Goal: Transaction & Acquisition: Purchase product/service

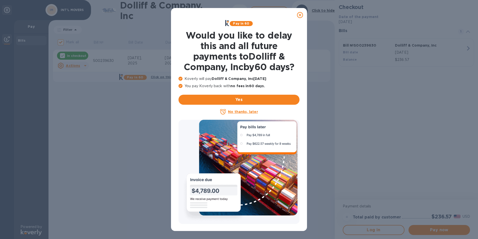
click at [300, 16] on icon at bounding box center [300, 15] width 6 height 6
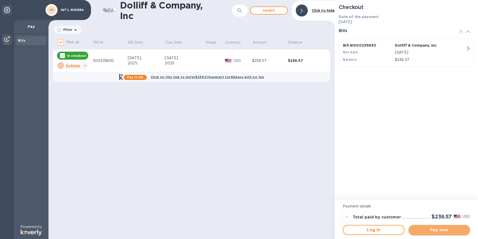
click at [439, 230] on span "Pay now" at bounding box center [440, 230] width 54 height 6
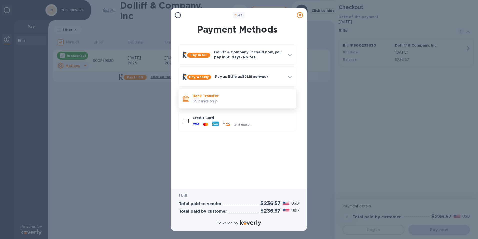
click at [211, 100] on p "US banks only." at bounding box center [243, 101] width 100 height 5
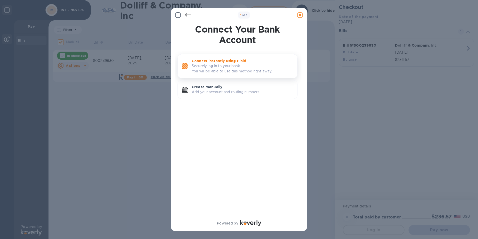
click at [226, 70] on p "Securely log in to your bank. You will be able to use this method right away." at bounding box center [243, 68] width 102 height 11
click at [301, 16] on icon at bounding box center [300, 15] width 6 height 6
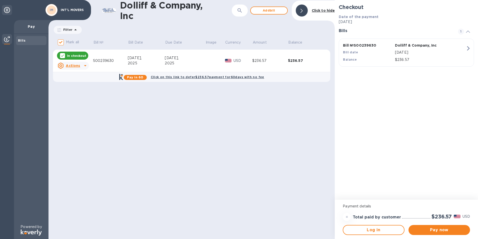
click at [218, 76] on b "Click on this link to defer $236.57 payment for 60 days with no fee" at bounding box center [208, 77] width 114 height 4
click at [378, 230] on span "Log in" at bounding box center [373, 230] width 53 height 6
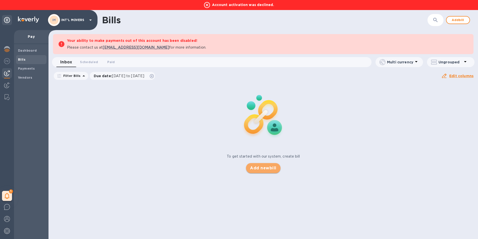
click at [265, 169] on span "Add new bill" at bounding box center [263, 168] width 26 height 6
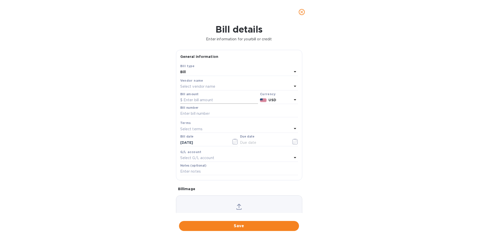
click at [204, 98] on input "text" at bounding box center [219, 100] width 78 height 8
click at [215, 86] on p "Select vendor name" at bounding box center [197, 86] width 35 height 5
click at [199, 116] on p "Dolliff & Company, Inc" at bounding box center [237, 114] width 106 height 5
click at [222, 100] on input "text" at bounding box center [219, 100] width 78 height 8
type input "236.57"
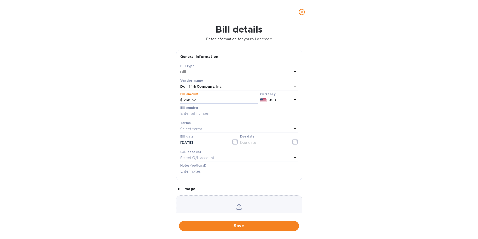
click at [364, 109] on div "Bill details Enter information for your bill or credit General information Save…" at bounding box center [239, 131] width 478 height 215
click at [212, 114] on input "text" at bounding box center [239, 114] width 118 height 8
type input "876949"
click at [327, 119] on div "Bill details Enter information for your bill or credit General information Save…" at bounding box center [239, 131] width 478 height 215
click at [293, 129] on icon at bounding box center [295, 128] width 6 height 6
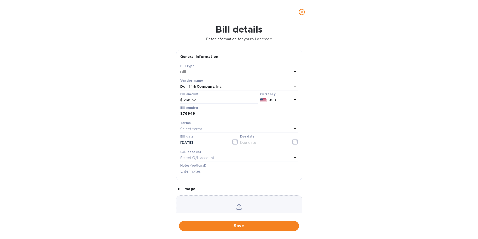
click at [379, 126] on div "Bill details Enter information for your bill or credit General information Save…" at bounding box center [239, 131] width 478 height 215
click at [294, 130] on icon at bounding box center [295, 128] width 6 height 6
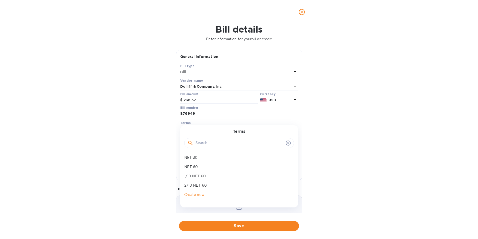
click at [294, 130] on div "Terms" at bounding box center [239, 140] width 118 height 22
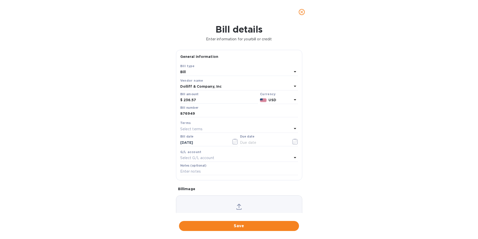
click at [352, 125] on div "Bill details Enter information for your bill or credit General information Save…" at bounding box center [239, 131] width 478 height 215
click at [233, 143] on icon "button" at bounding box center [235, 141] width 6 height 6
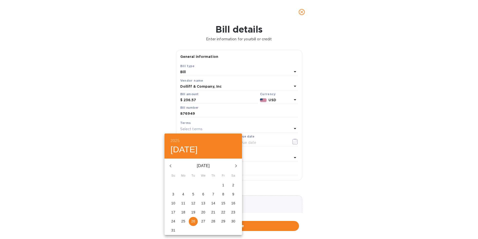
click at [233, 143] on div "2025 Tue, Aug 26" at bounding box center [204, 145] width 78 height 25
click at [373, 124] on div at bounding box center [239, 119] width 478 height 239
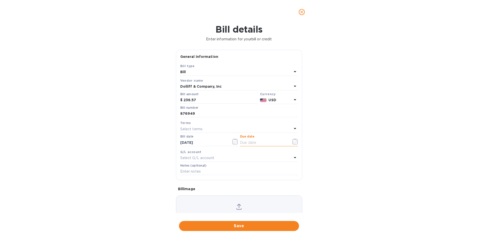
click at [256, 142] on input "text" at bounding box center [263, 143] width 47 height 8
click at [232, 143] on icon "button" at bounding box center [235, 141] width 6 height 6
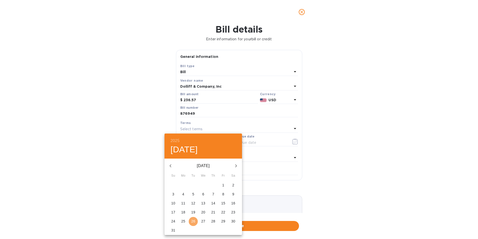
click at [193, 223] on p "26" at bounding box center [193, 220] width 4 height 5
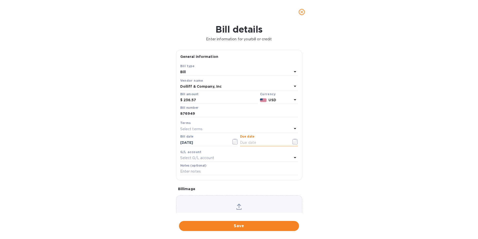
click at [252, 141] on input "text" at bounding box center [263, 143] width 47 height 8
click at [232, 142] on icon "button" at bounding box center [235, 141] width 6 height 6
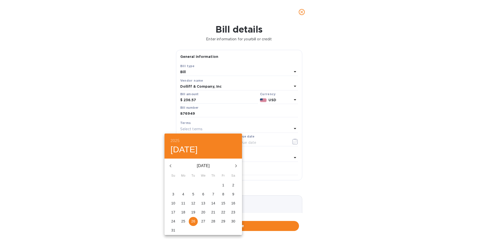
click at [204, 221] on p "27" at bounding box center [203, 220] width 4 height 5
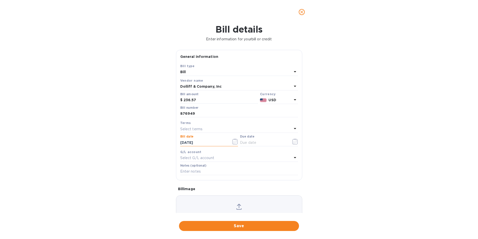
click at [199, 142] on input "08/27/2025" at bounding box center [203, 143] width 47 height 8
click at [235, 141] on icon "button" at bounding box center [235, 141] width 6 height 6
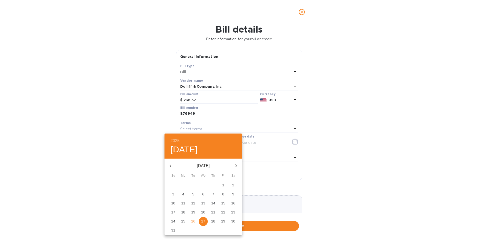
click at [193, 219] on p "26" at bounding box center [193, 220] width 4 height 5
type input "08/26/2025"
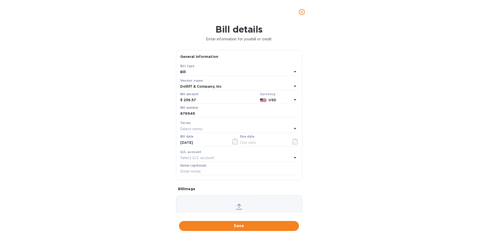
click at [240, 155] on div "Select G/L account" at bounding box center [236, 157] width 112 height 7
click at [353, 145] on div "Bill details Enter information for your bill or credit General information Save…" at bounding box center [239, 131] width 478 height 215
click at [292, 158] on icon at bounding box center [295, 157] width 6 height 6
click at [357, 154] on div "Bill details Enter information for your bill or credit General information Save…" at bounding box center [239, 131] width 478 height 215
click at [229, 169] on input "text" at bounding box center [239, 172] width 118 height 8
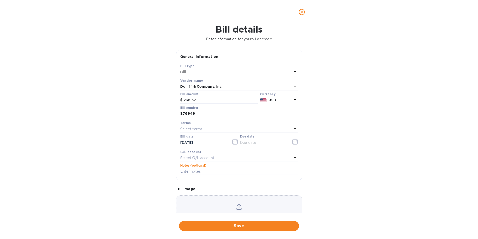
click at [393, 171] on div "Bill details Enter information for your bill or credit General information Save…" at bounding box center [239, 131] width 478 height 215
click at [240, 226] on span "Save" at bounding box center [239, 226] width 112 height 6
click at [293, 142] on icon "button" at bounding box center [295, 141] width 6 height 6
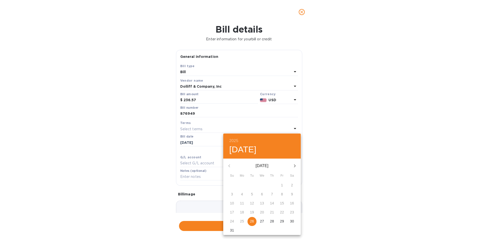
click at [251, 221] on p "26" at bounding box center [252, 220] width 4 height 5
type input "08/26/2025"
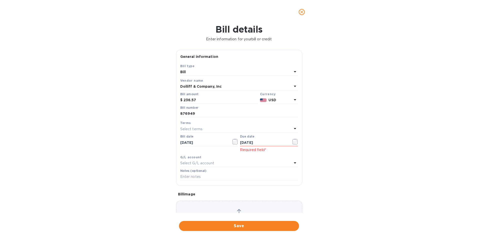
click at [348, 157] on div "Bill details Enter information for your bill or credit General information Save…" at bounding box center [239, 131] width 478 height 215
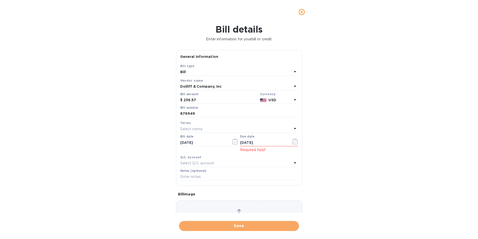
click at [239, 225] on span "Save" at bounding box center [239, 226] width 112 height 6
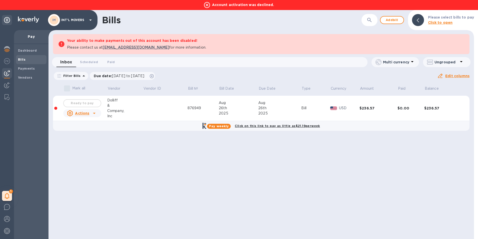
click at [82, 104] on div "Ready to pay" at bounding box center [82, 103] width 40 height 10
click at [94, 114] on icon at bounding box center [94, 113] width 6 height 6
click at [138, 144] on div at bounding box center [239, 119] width 478 height 239
click at [86, 104] on div "Ready to pay" at bounding box center [82, 103] width 40 height 10
click at [57, 108] on div at bounding box center [55, 108] width 3 height 3
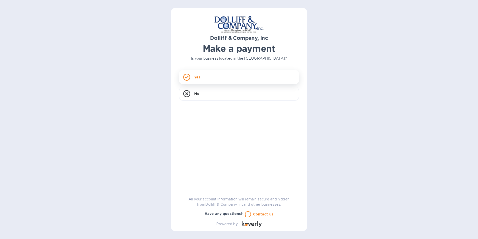
click at [235, 79] on div "Yes" at bounding box center [239, 77] width 120 height 14
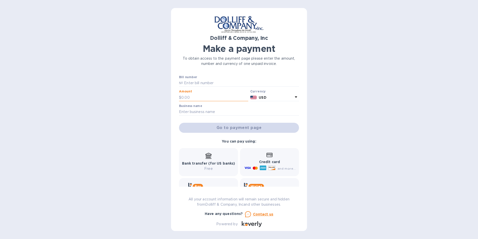
click at [212, 97] on input "text" at bounding box center [214, 98] width 67 height 8
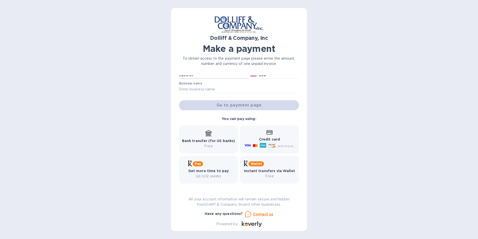
type input "236.57"
click at [207, 141] on b "Bank transfer (for US banks)" at bounding box center [208, 141] width 53 height 4
drag, startPoint x: 209, startPoint y: 147, endPoint x: 217, endPoint y: 144, distance: 8.5
click at [210, 147] on p "Free" at bounding box center [208, 145] width 53 height 5
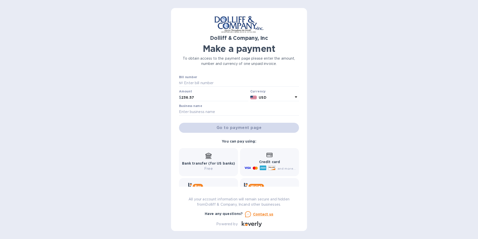
click at [237, 126] on div "Go to payment page" at bounding box center [239, 128] width 122 height 12
click at [235, 128] on div "Go to payment page" at bounding box center [239, 128] width 122 height 12
click at [218, 110] on input "text" at bounding box center [239, 112] width 120 height 8
type input "INT'L MOVERS"
type input "S00239630"
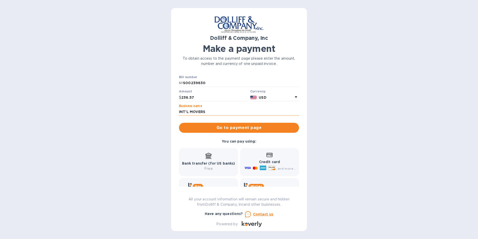
click at [233, 112] on input "INT'L MOVERS" at bounding box center [239, 112] width 120 height 8
click at [228, 113] on input "INT'L MOVERS" at bounding box center [239, 112] width 120 height 8
drag, startPoint x: 228, startPoint y: 113, endPoint x: 167, endPoint y: 113, distance: 61.8
click at [167, 113] on div "Dolliff & Company, Inc Make a payment To obtain access to the payment page plea…" at bounding box center [239, 119] width 478 height 239
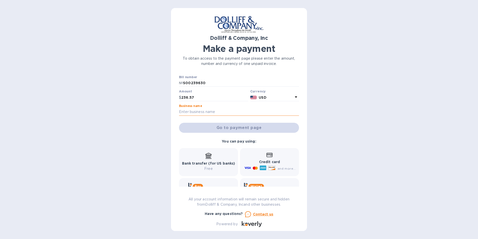
click at [199, 109] on input "text" at bounding box center [239, 112] width 120 height 8
type input "Cunha International Inc."
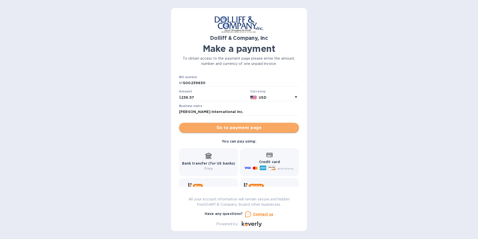
click at [240, 128] on span "Go to payment page" at bounding box center [239, 128] width 112 height 6
